Goal: Navigation & Orientation: Find specific page/section

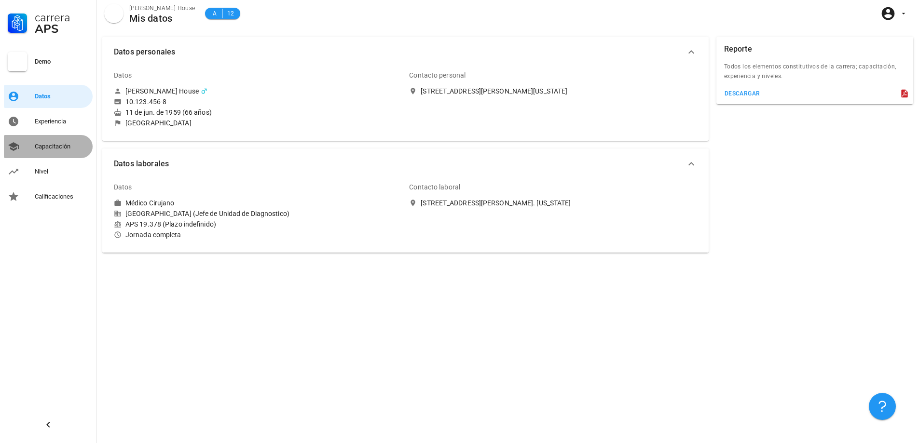
click at [65, 146] on div "Capacitación" at bounding box center [62, 147] width 54 height 8
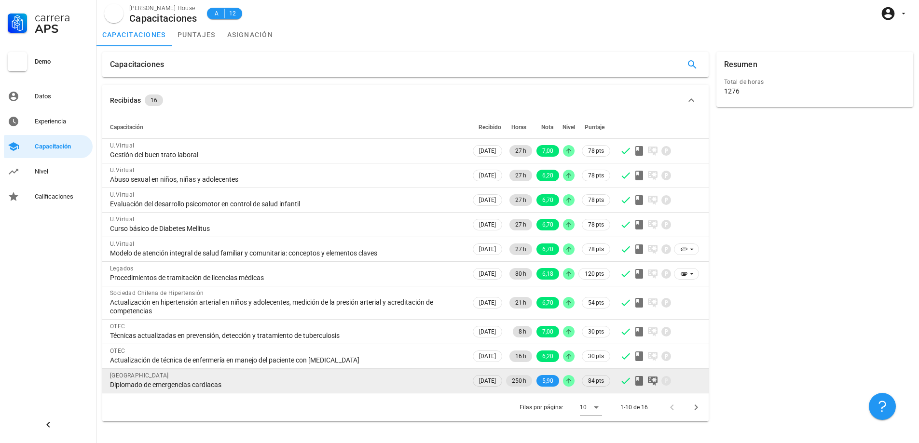
click at [202, 383] on div "Diplomado de emergencias cardiacas" at bounding box center [286, 385] width 353 height 9
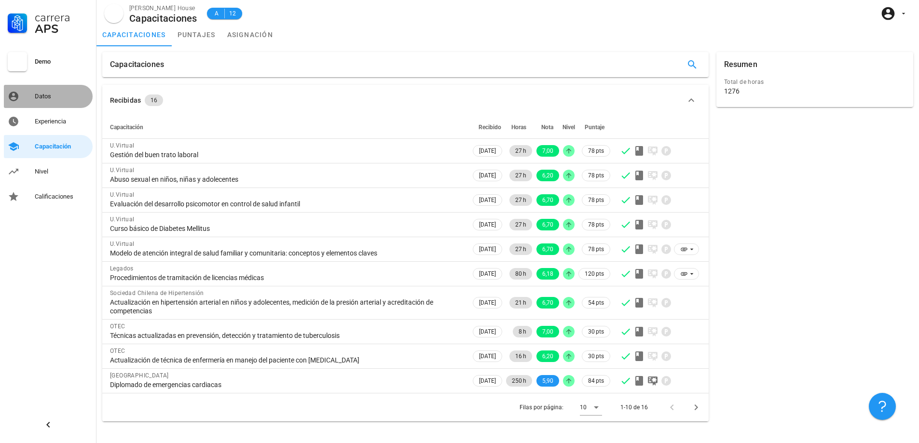
click at [56, 96] on div "Datos" at bounding box center [62, 97] width 54 height 8
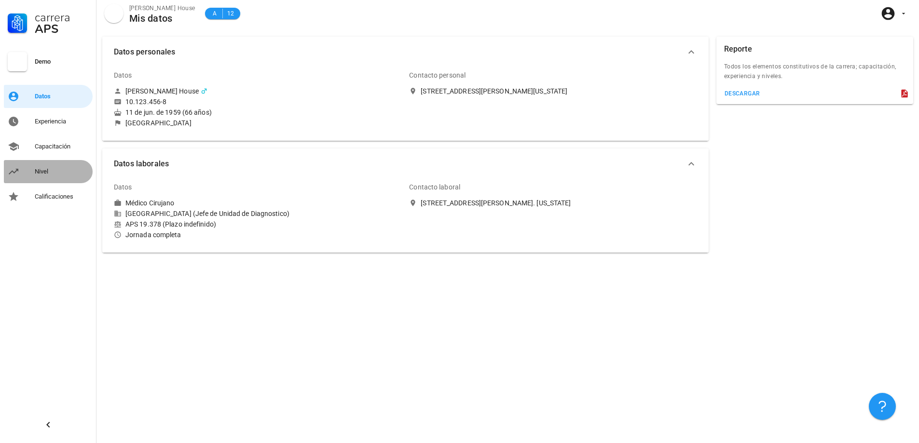
click at [45, 169] on div "Nivel" at bounding box center [62, 172] width 54 height 8
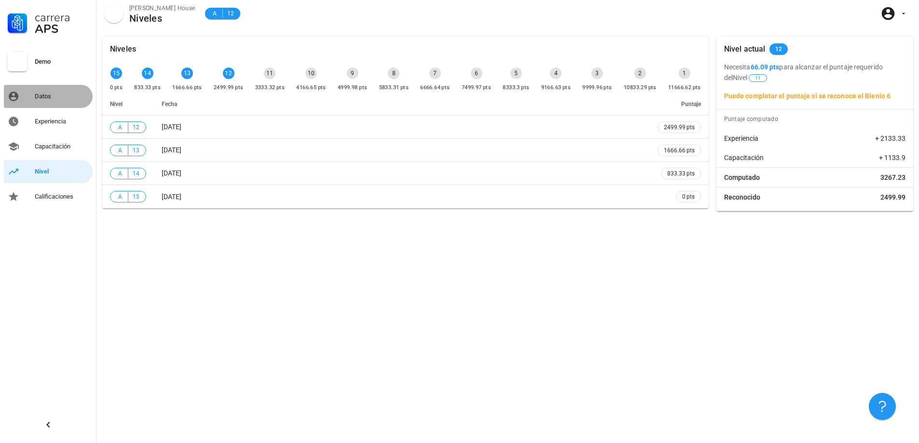
click at [37, 94] on div "Datos" at bounding box center [62, 97] width 54 height 8
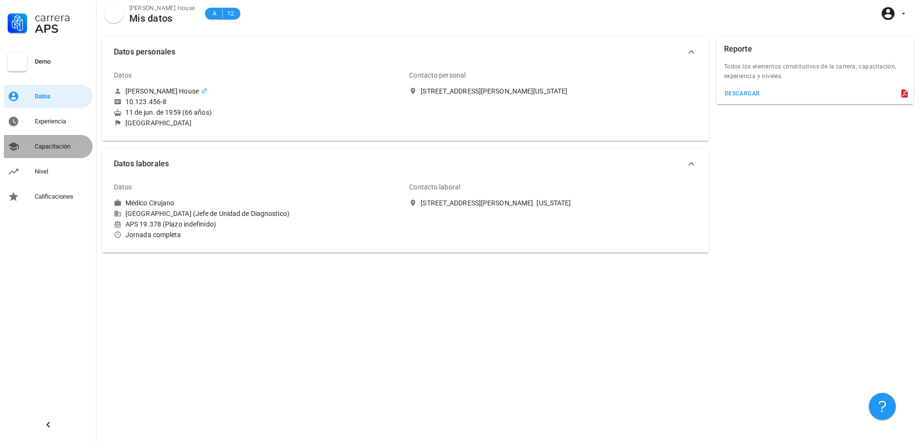
click at [48, 146] on div "Capacitación" at bounding box center [62, 147] width 54 height 8
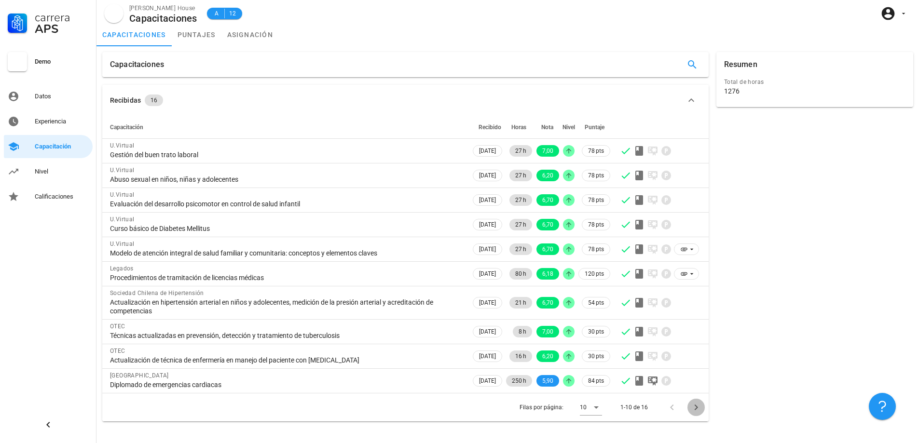
click at [692, 408] on icon "Página siguiente" at bounding box center [696, 408] width 12 height 12
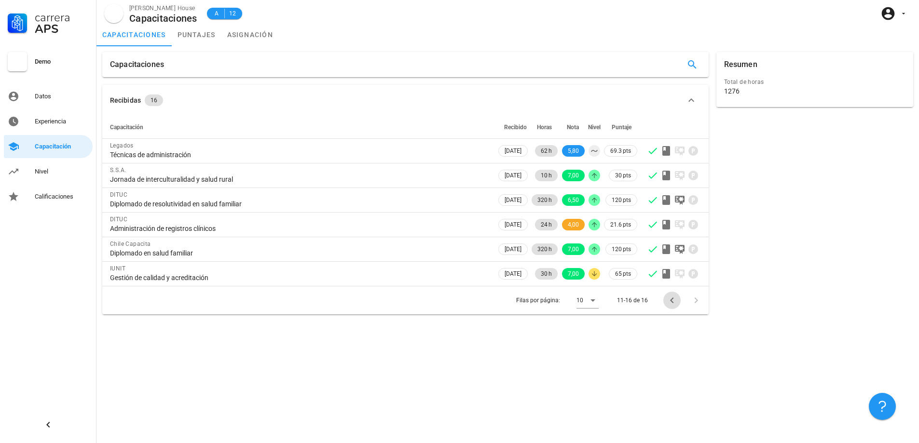
click at [669, 299] on icon "Página anterior" at bounding box center [672, 301] width 12 height 12
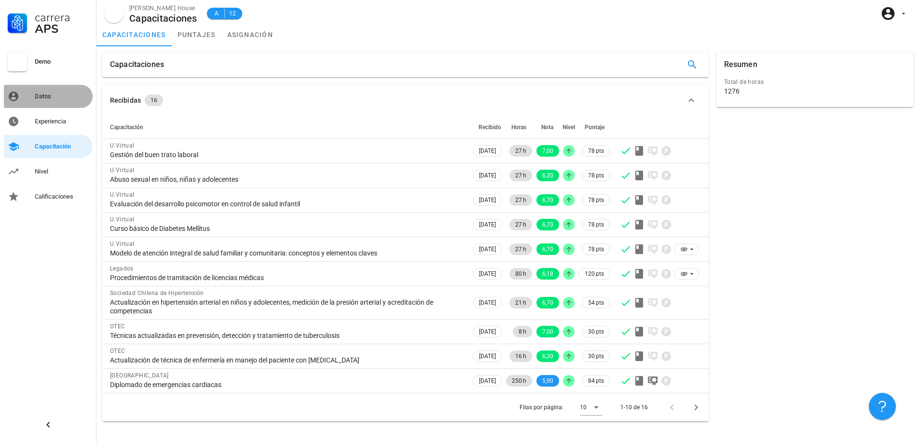
click at [46, 97] on div "Datos" at bounding box center [62, 97] width 54 height 8
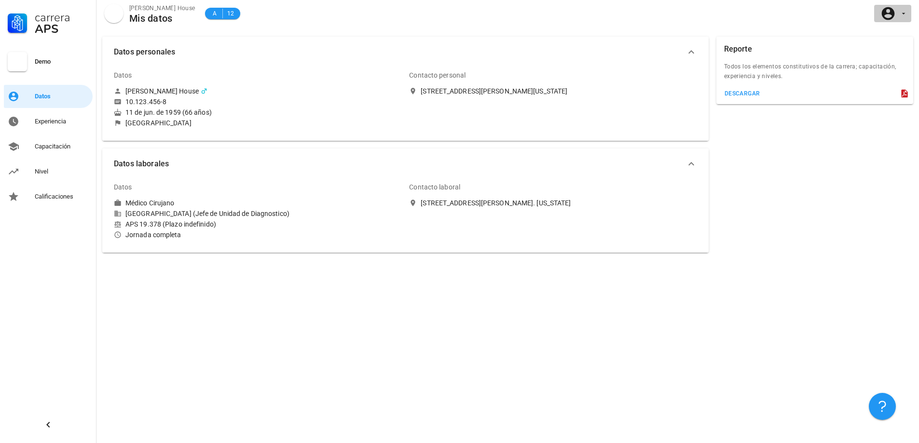
click at [906, 15] on icon "button" at bounding box center [904, 14] width 8 height 8
